Goal: Information Seeking & Learning: Learn about a topic

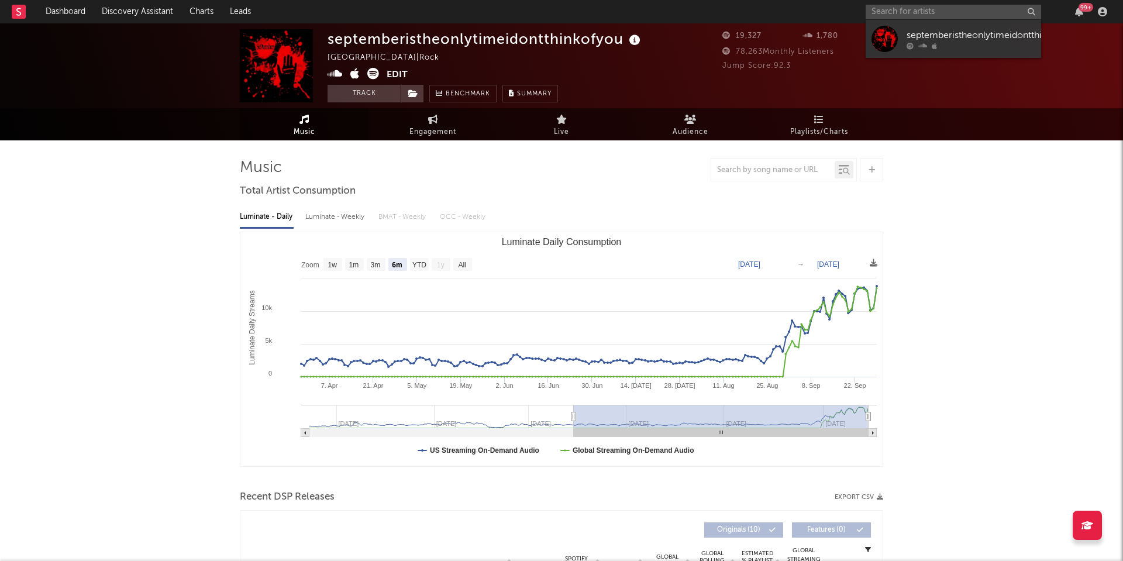
select select "6m"
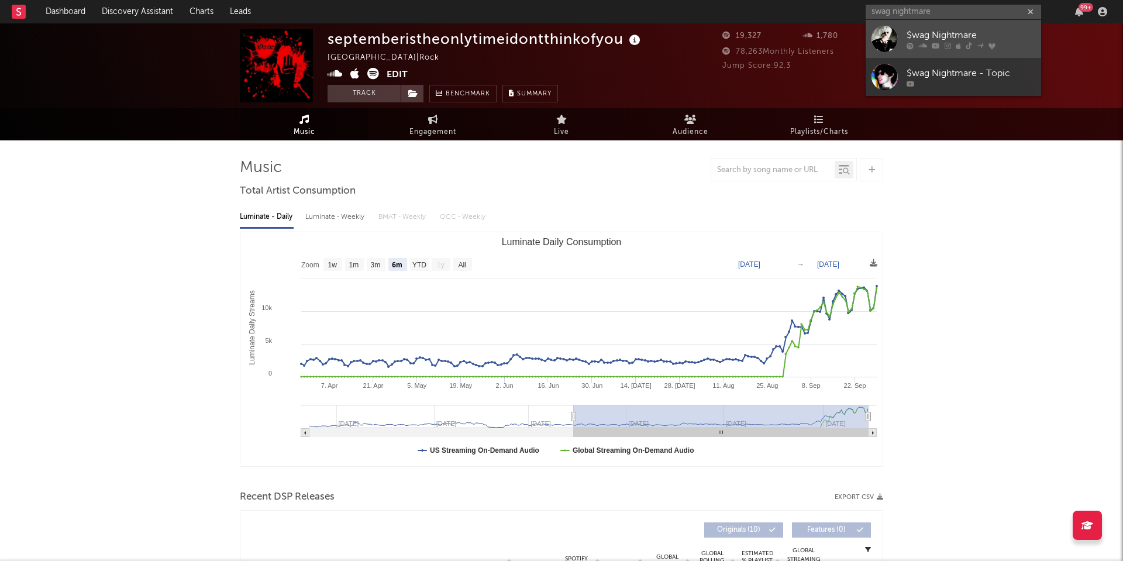
type input "swag nightmare"
click at [908, 39] on div "$wag Nightmare" at bounding box center [971, 35] width 129 height 14
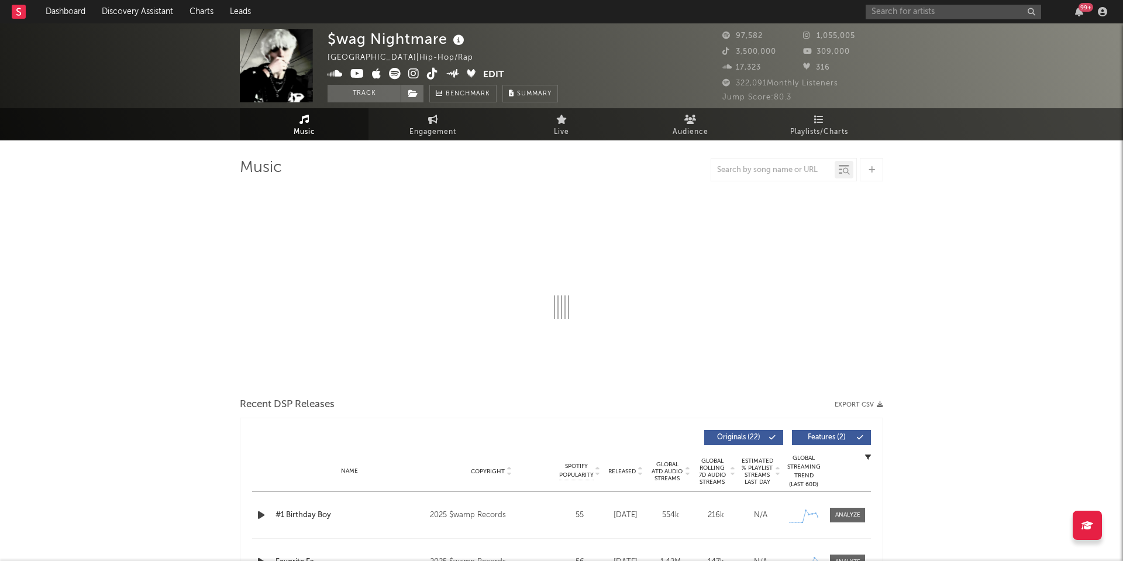
select select "6m"
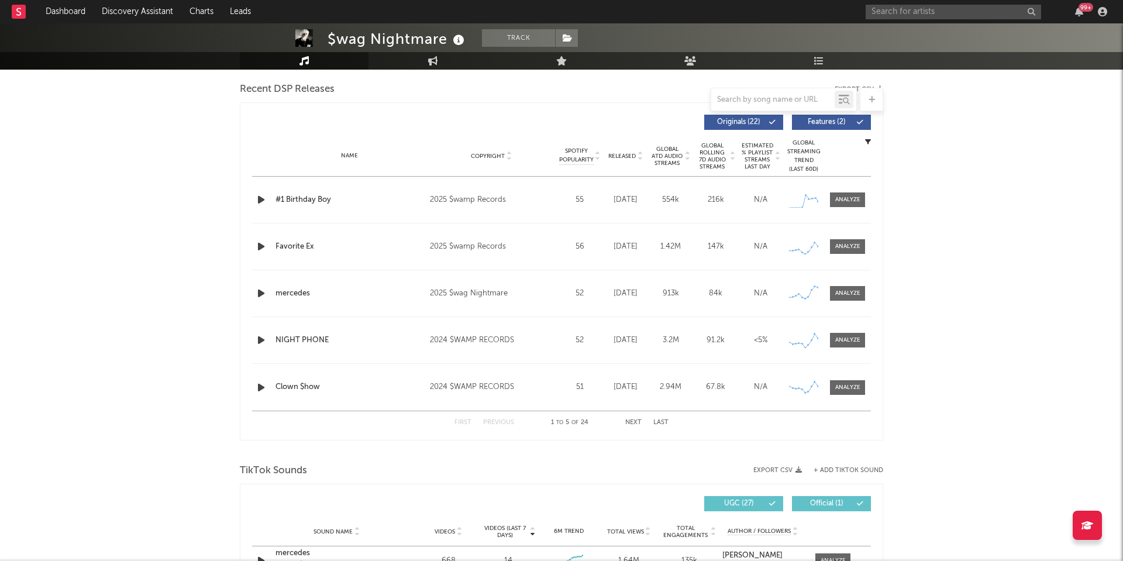
scroll to position [379, 0]
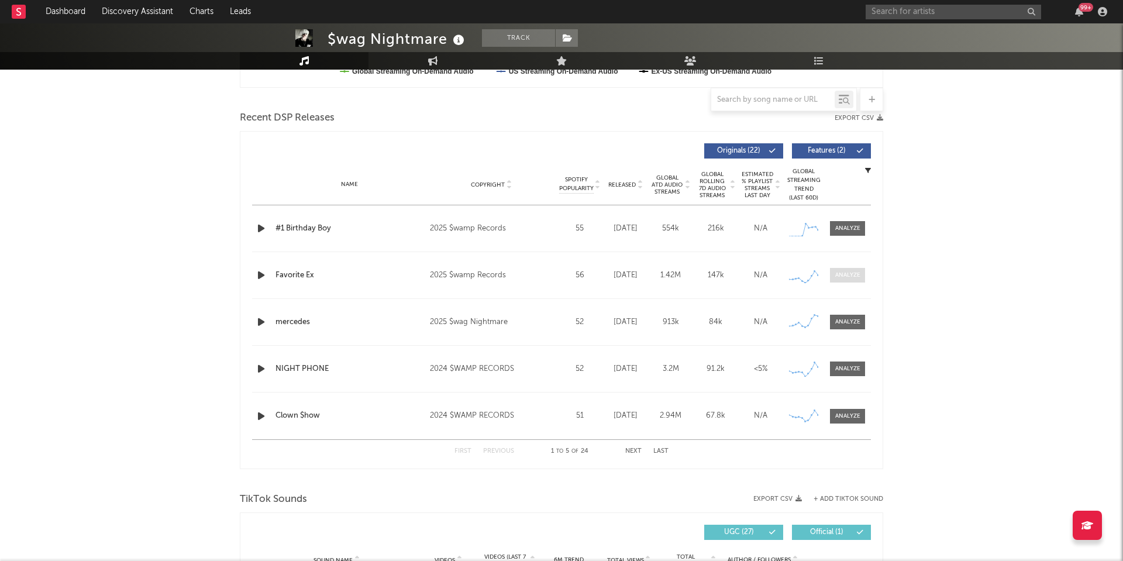
click at [846, 272] on div at bounding box center [848, 275] width 25 height 9
select select "1w"
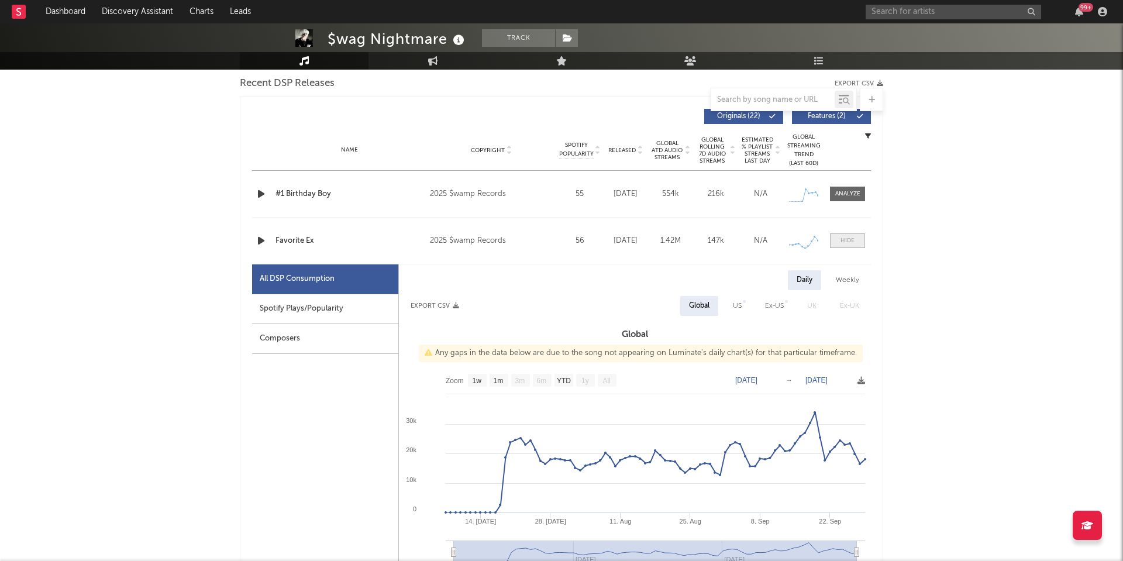
scroll to position [428, 0]
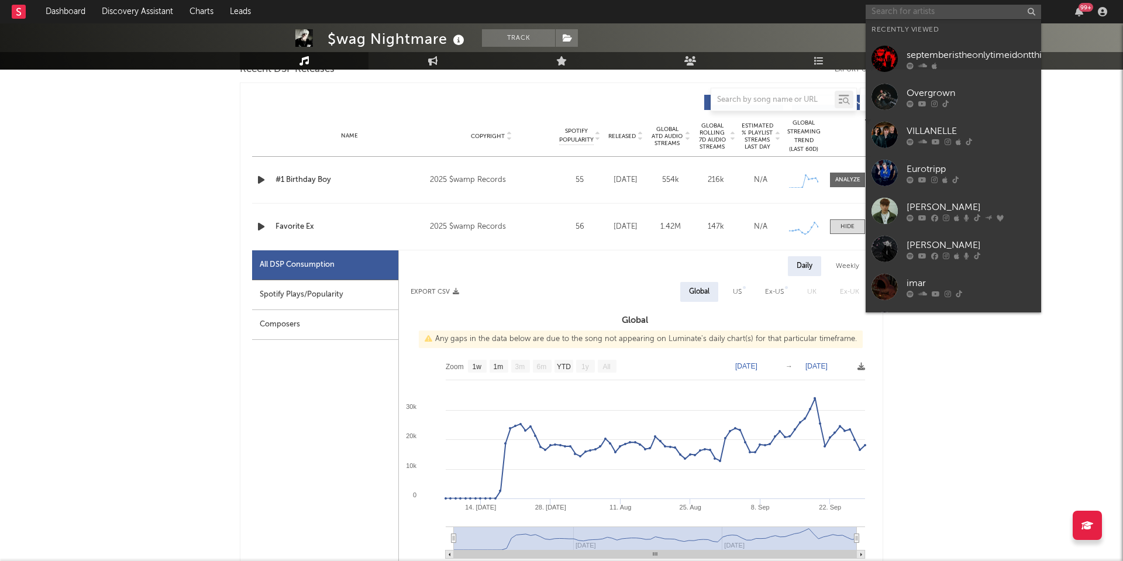
click at [897, 14] on input "text" at bounding box center [954, 12] width 176 height 15
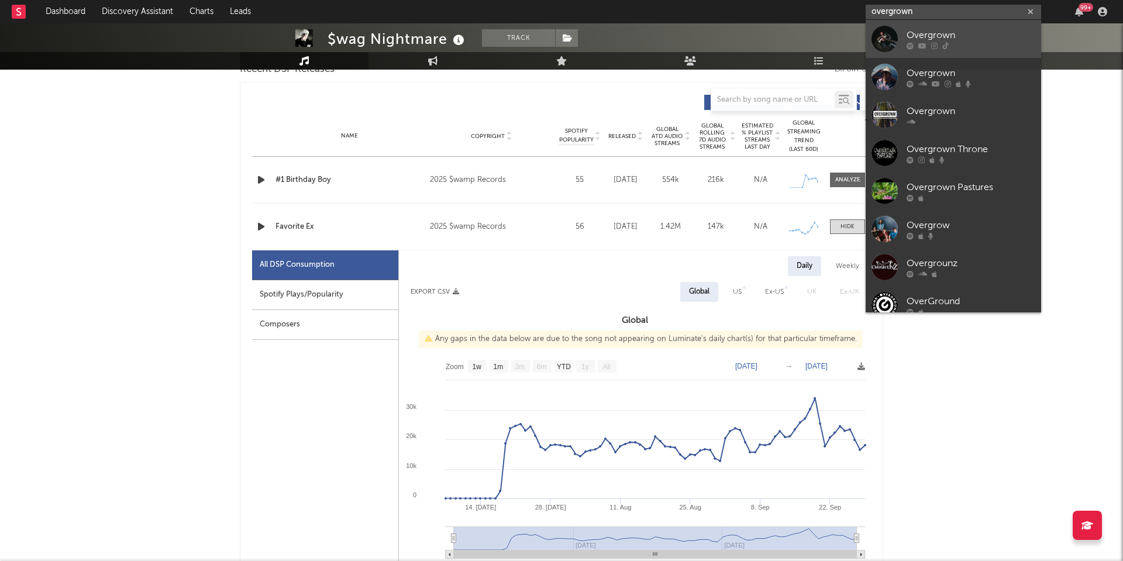
type input "overgrown"
click at [893, 44] on div at bounding box center [885, 39] width 26 height 26
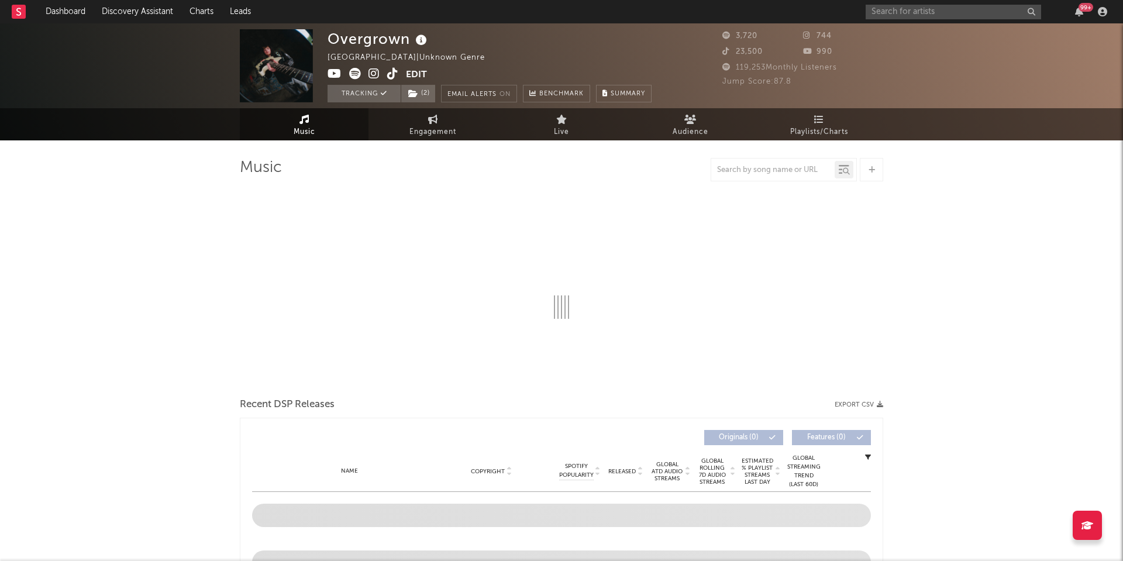
select select "1w"
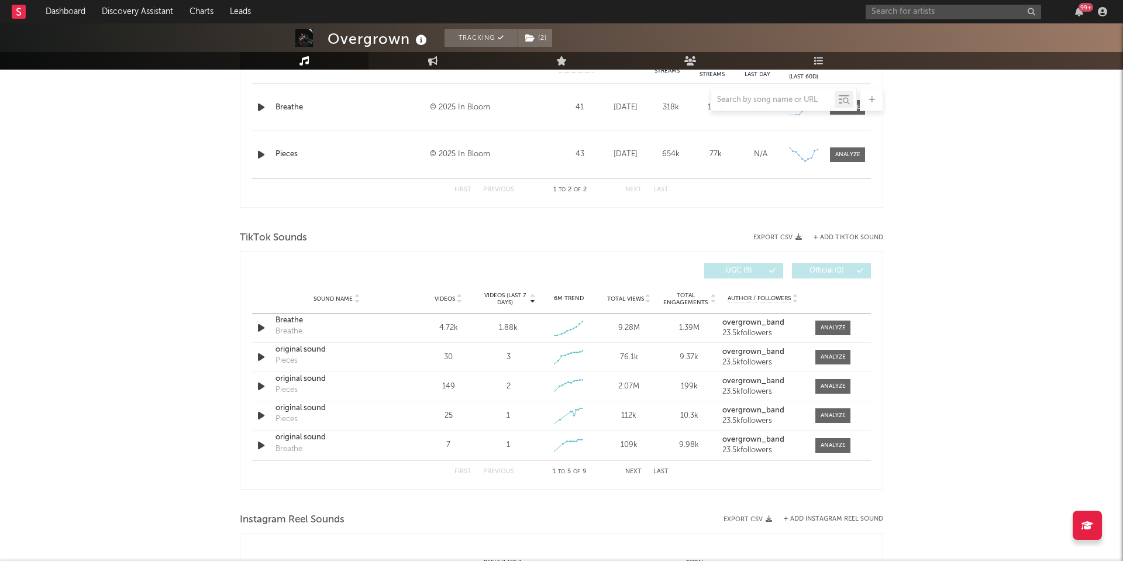
scroll to position [505, 0]
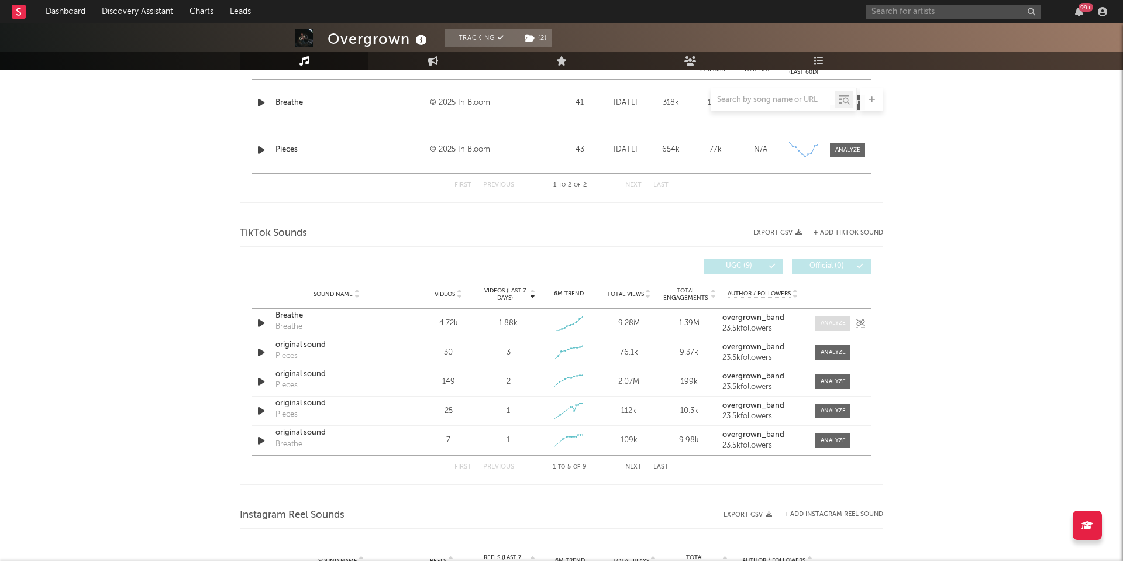
click at [822, 324] on div at bounding box center [833, 323] width 25 height 9
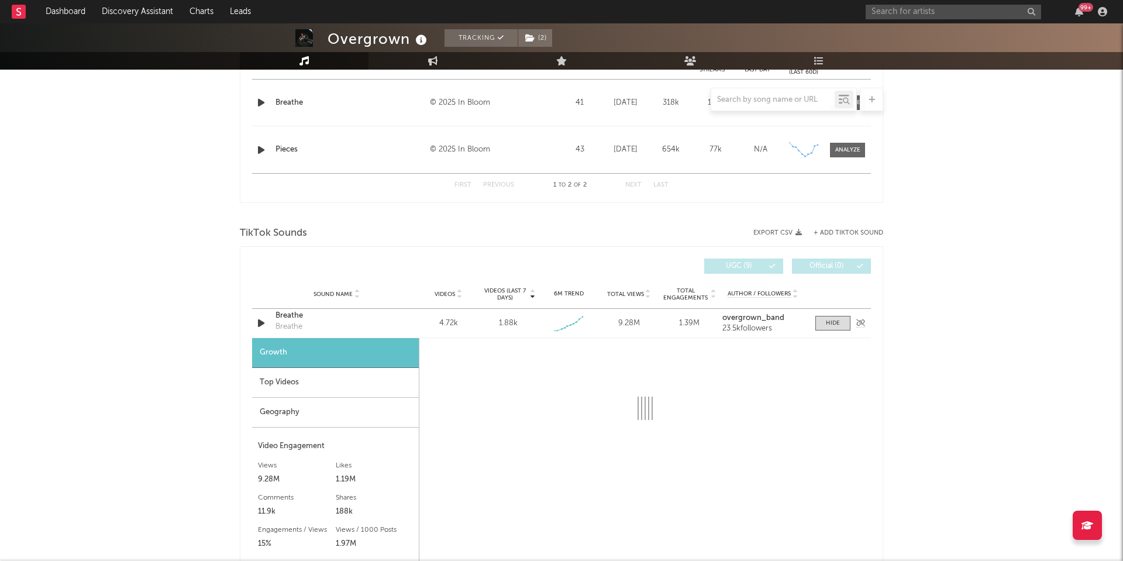
scroll to position [634, 0]
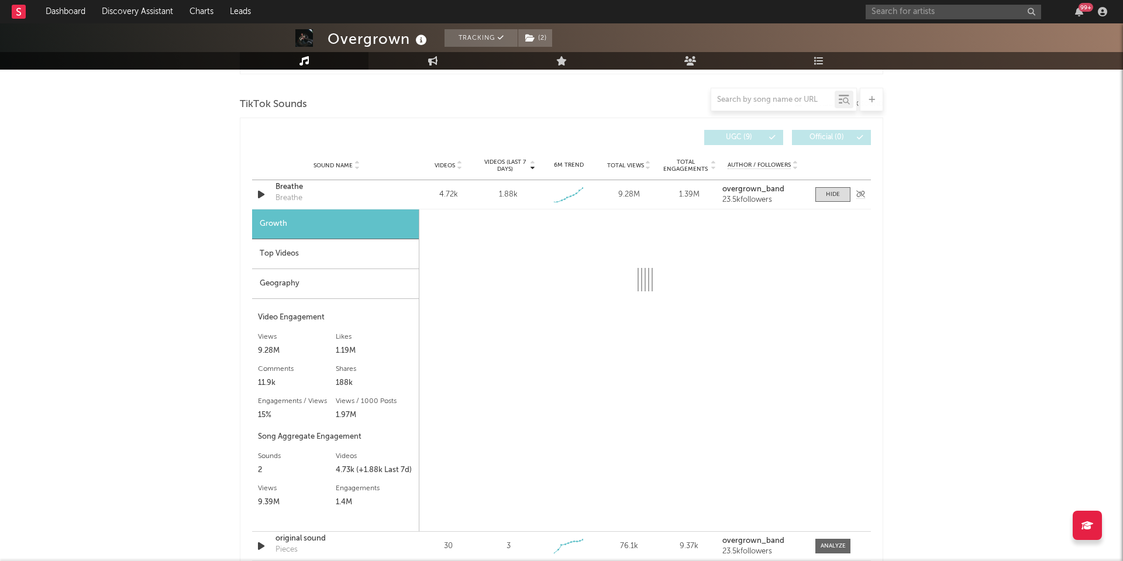
select select "1w"
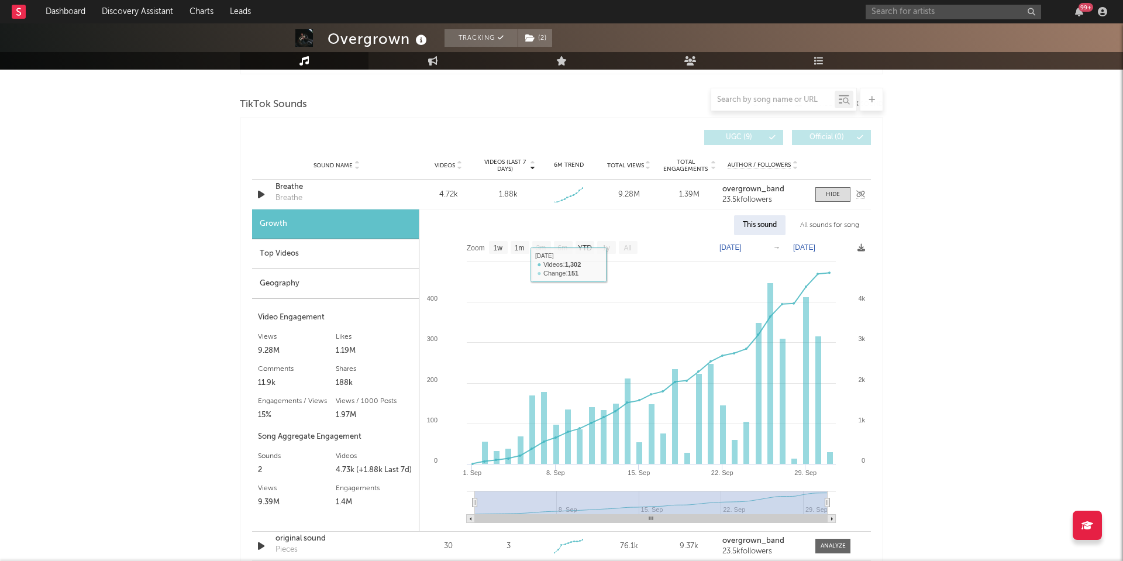
click at [282, 189] on div "Breathe" at bounding box center [337, 187] width 122 height 12
click at [427, 114] on div "TikTok Sounds" at bounding box center [562, 105] width 644 height 20
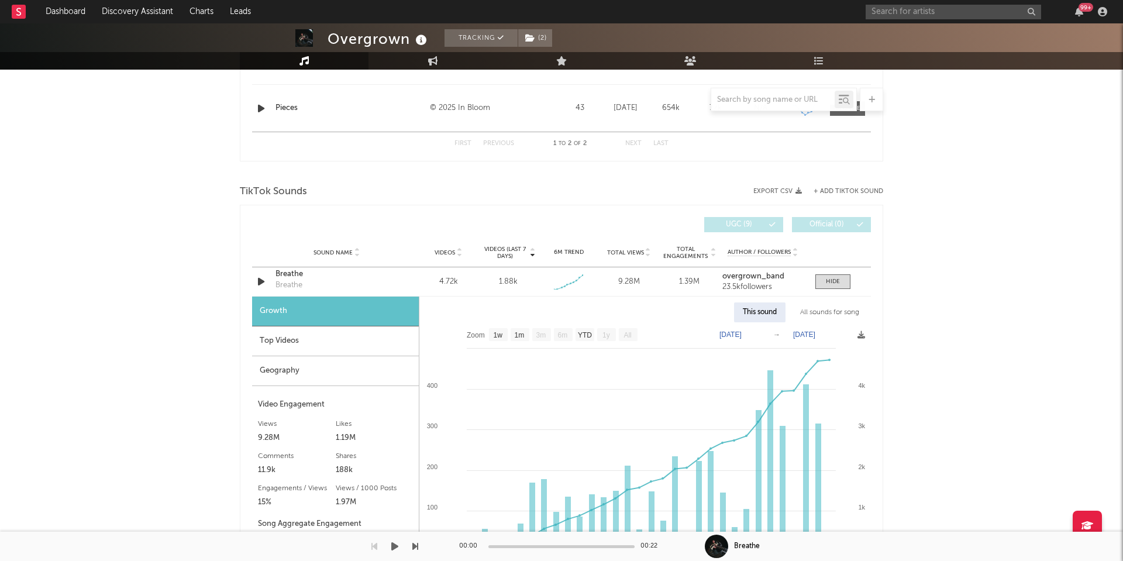
scroll to position [581, 0]
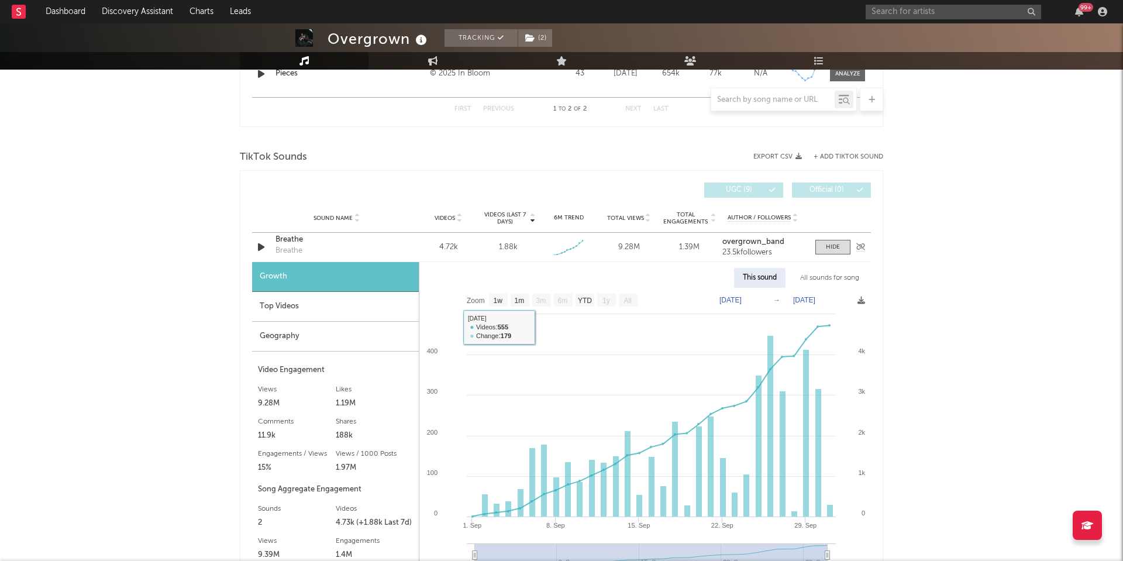
click at [285, 235] on div "Sound Name Breathe Breathe Videos 4.72k Videos (last 7 days) 1.88k Weekly Growt…" at bounding box center [561, 247] width 619 height 29
click at [285, 242] on div "Breathe" at bounding box center [337, 240] width 122 height 12
click at [283, 242] on div "Breathe" at bounding box center [337, 240] width 122 height 12
